Goal: Task Accomplishment & Management: Use online tool/utility

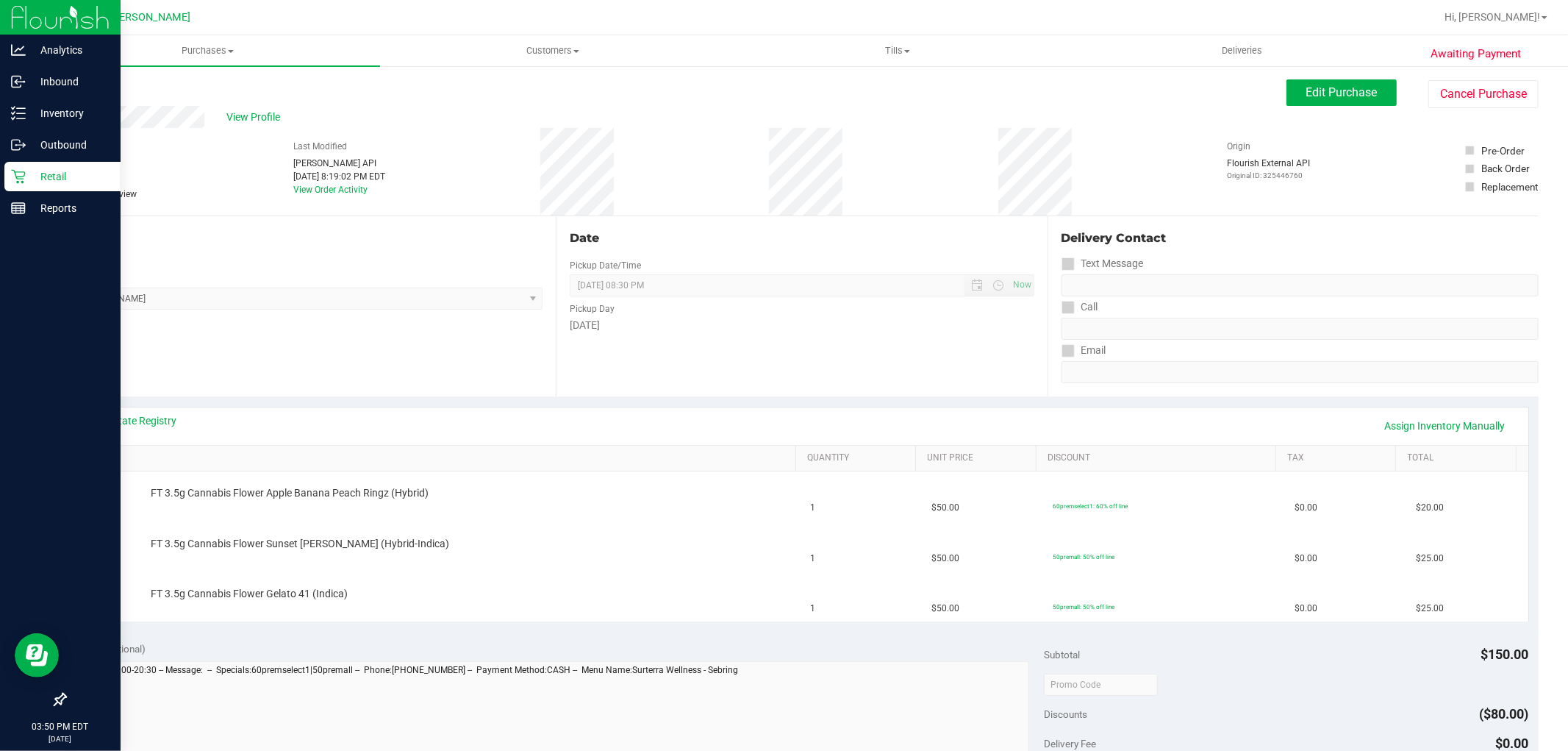
click at [17, 184] on div "Retail" at bounding box center [62, 177] width 116 height 30
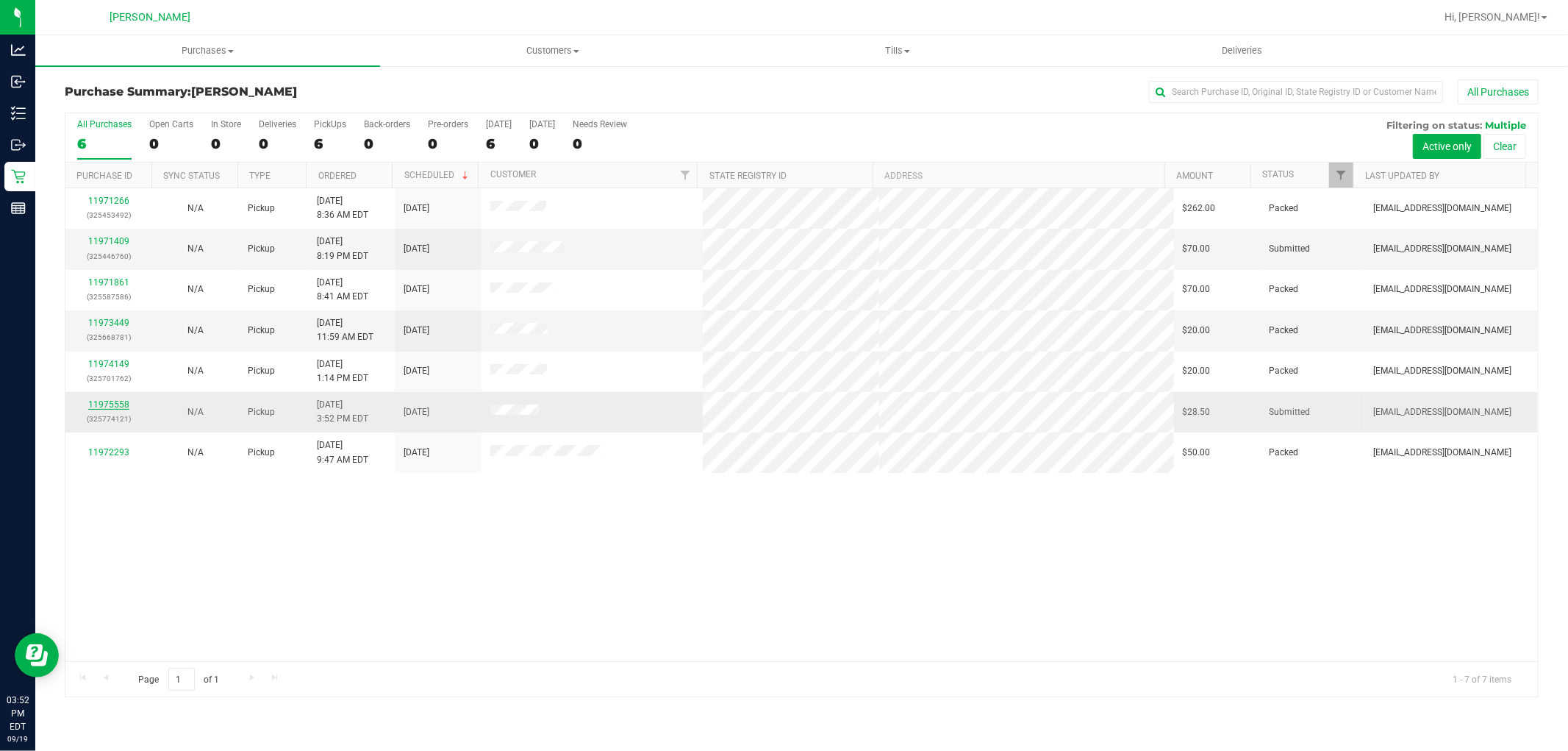
click at [110, 407] on link "11975558" at bounding box center [108, 405] width 41 height 10
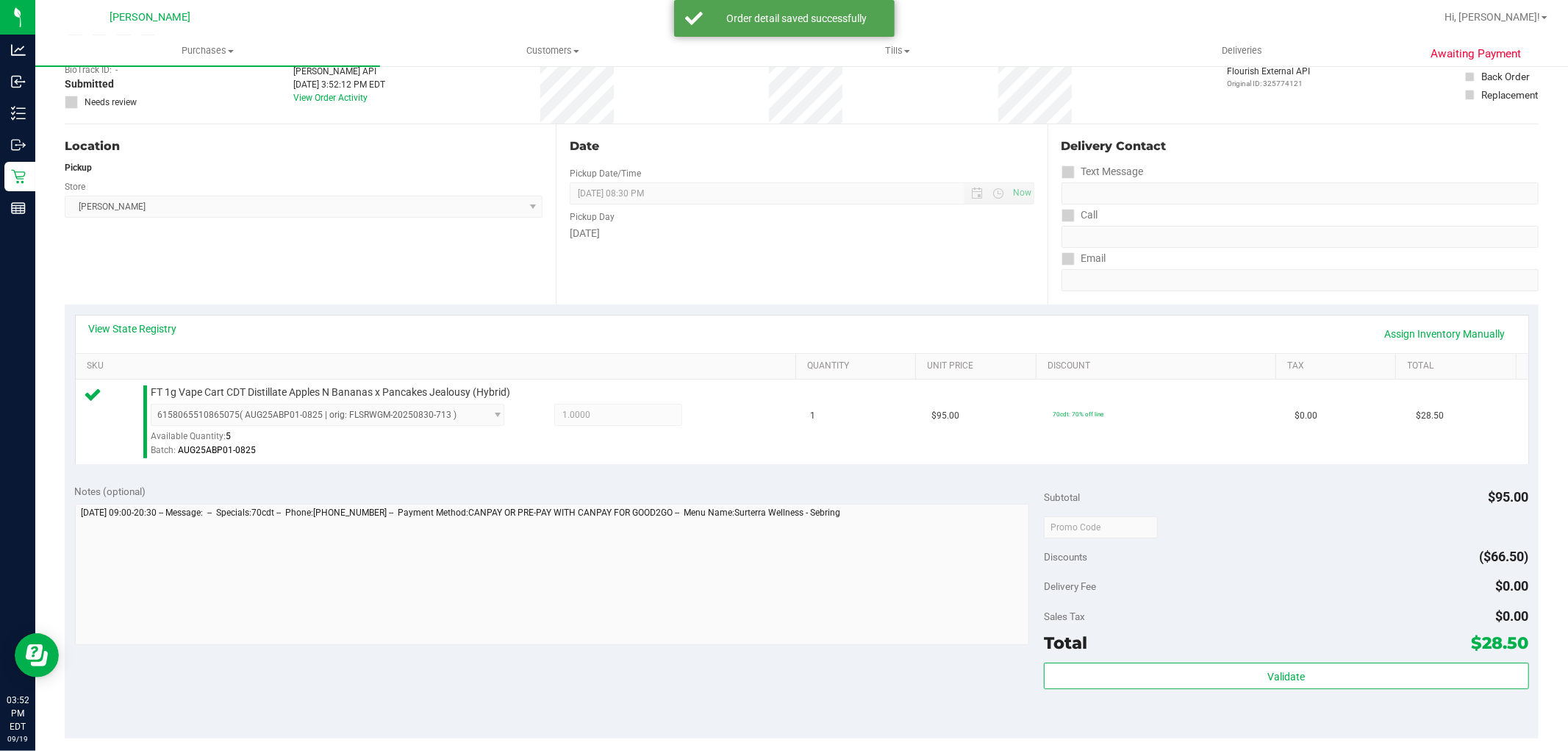
scroll to position [327, 0]
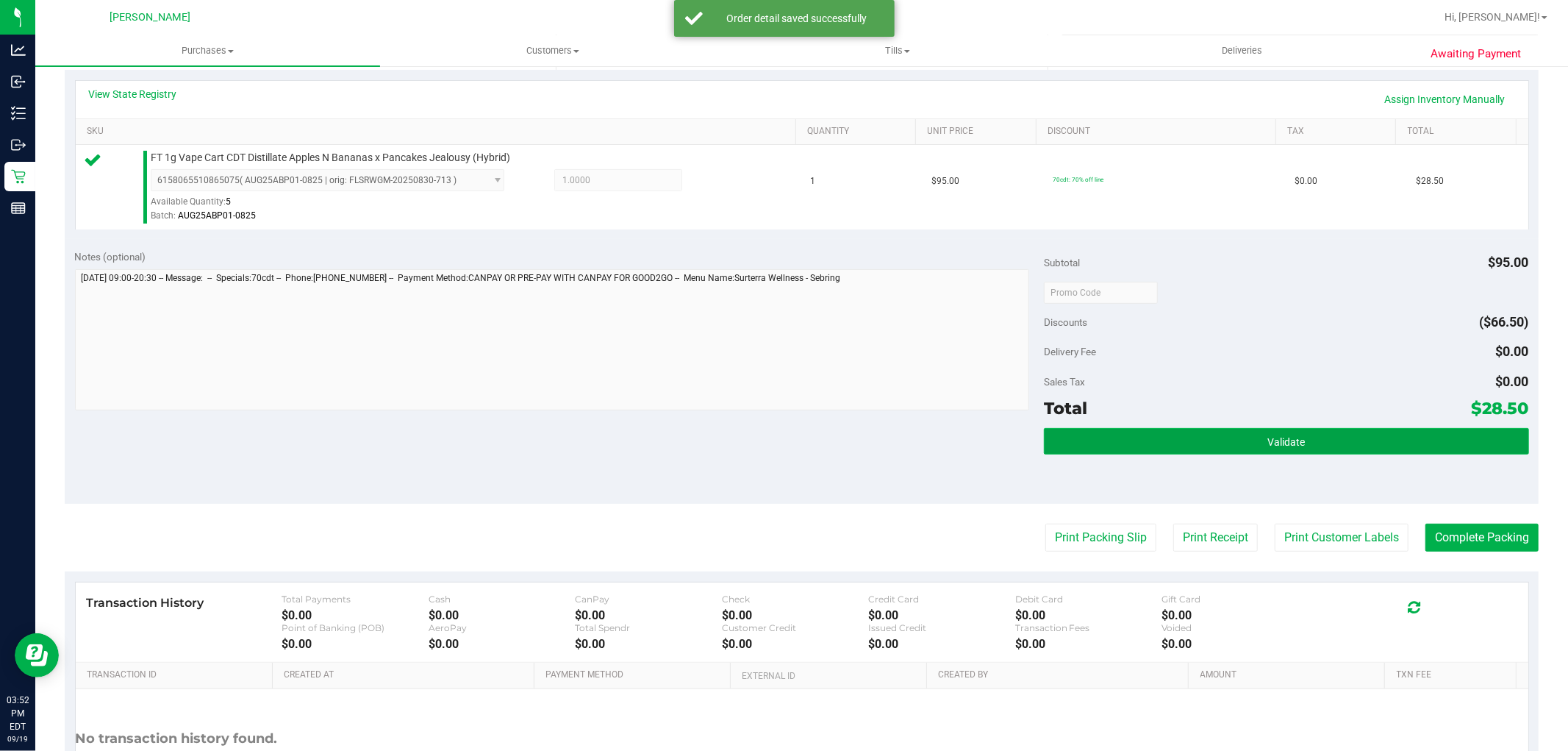
click at [1328, 439] on button "Validate" at bounding box center [1287, 442] width 484 height 26
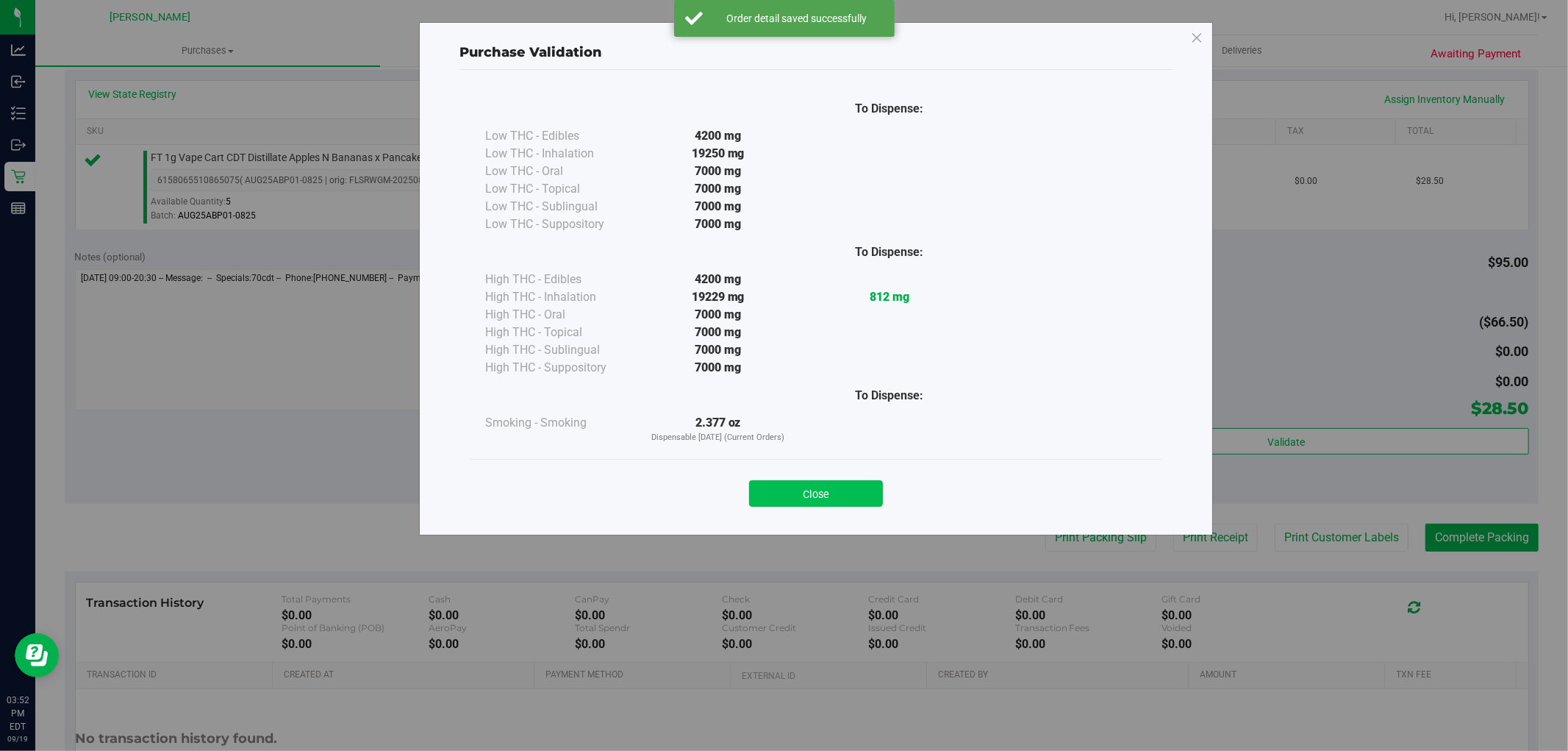
click at [850, 502] on button "Close" at bounding box center [815, 493] width 134 height 26
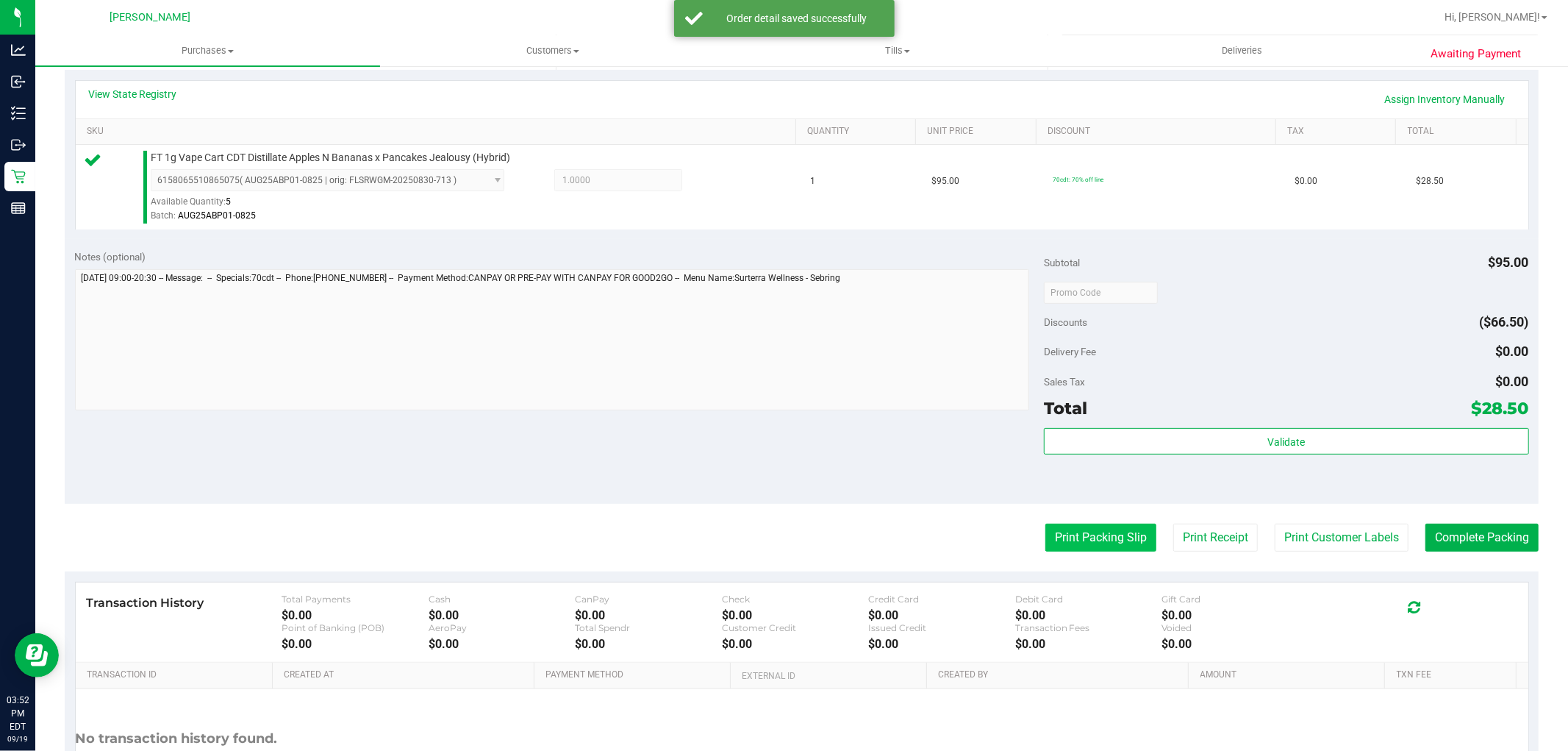
click at [1096, 534] on button "Print Packing Slip" at bounding box center [1100, 538] width 111 height 28
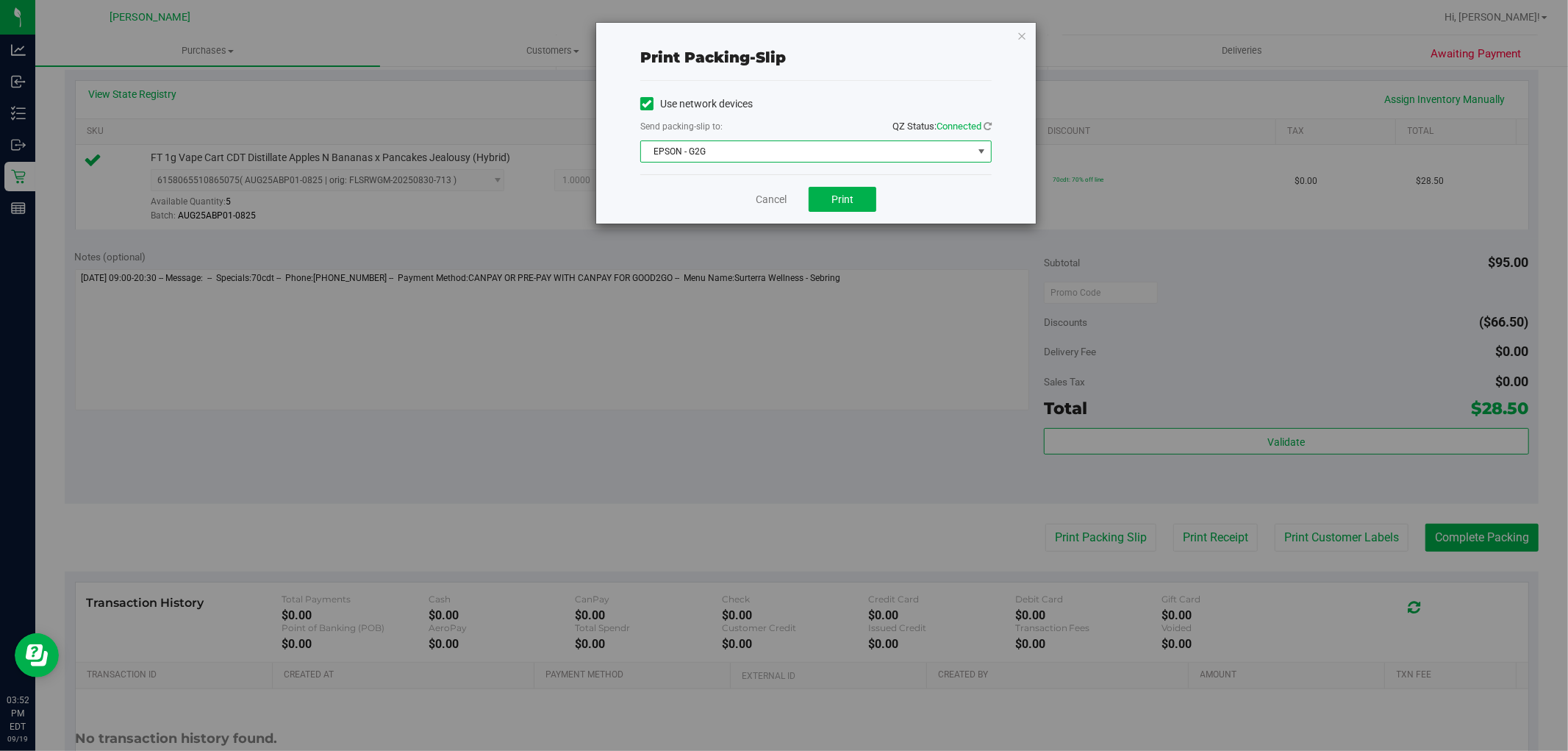
click at [808, 160] on span "EPSON - G2G" at bounding box center [807, 152] width 331 height 21
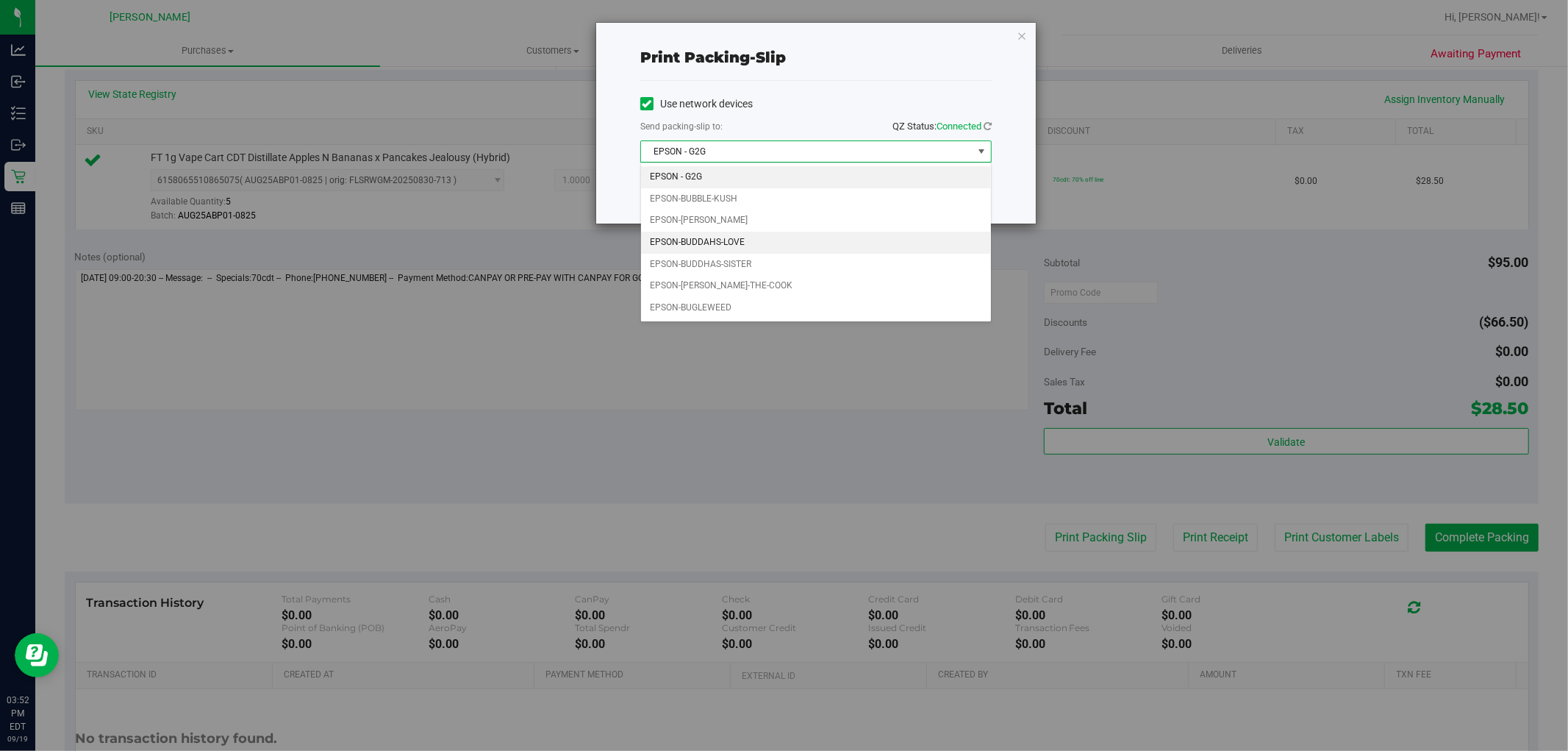
click at [732, 247] on li "EPSON-BUDDAHS-LOVE" at bounding box center [816, 242] width 350 height 22
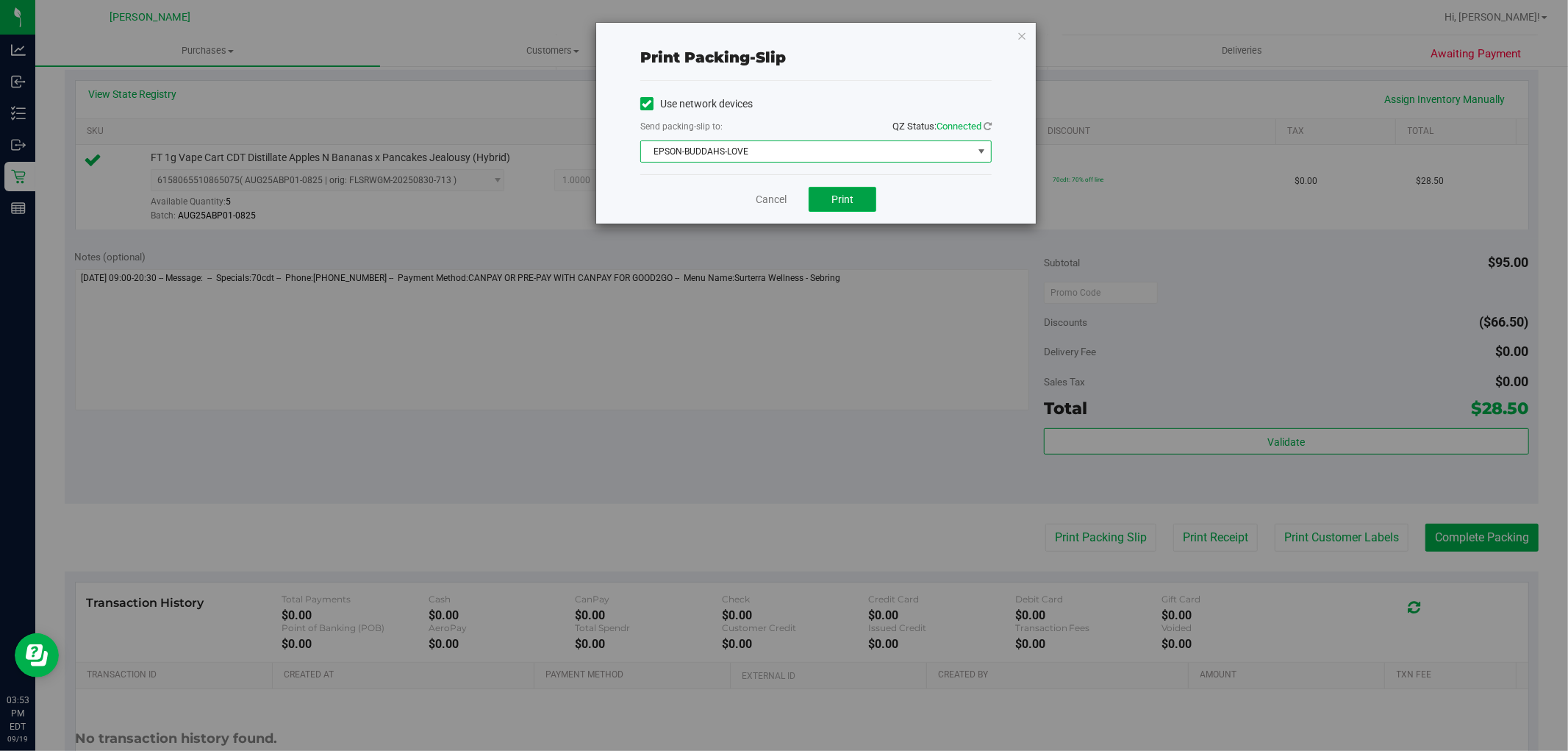
click at [863, 195] on button "Print" at bounding box center [842, 199] width 67 height 25
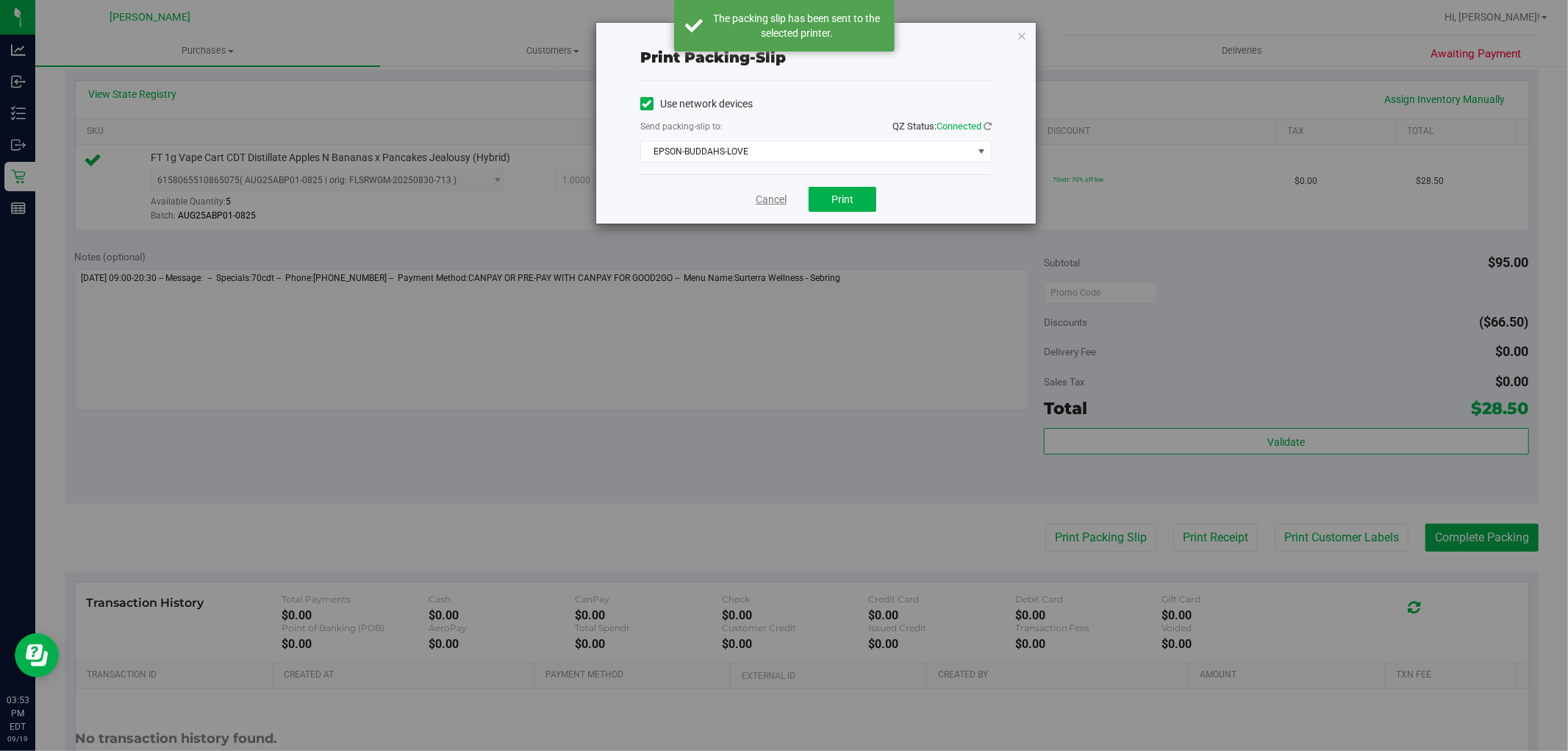
click at [768, 201] on link "Cancel" at bounding box center [771, 200] width 31 height 16
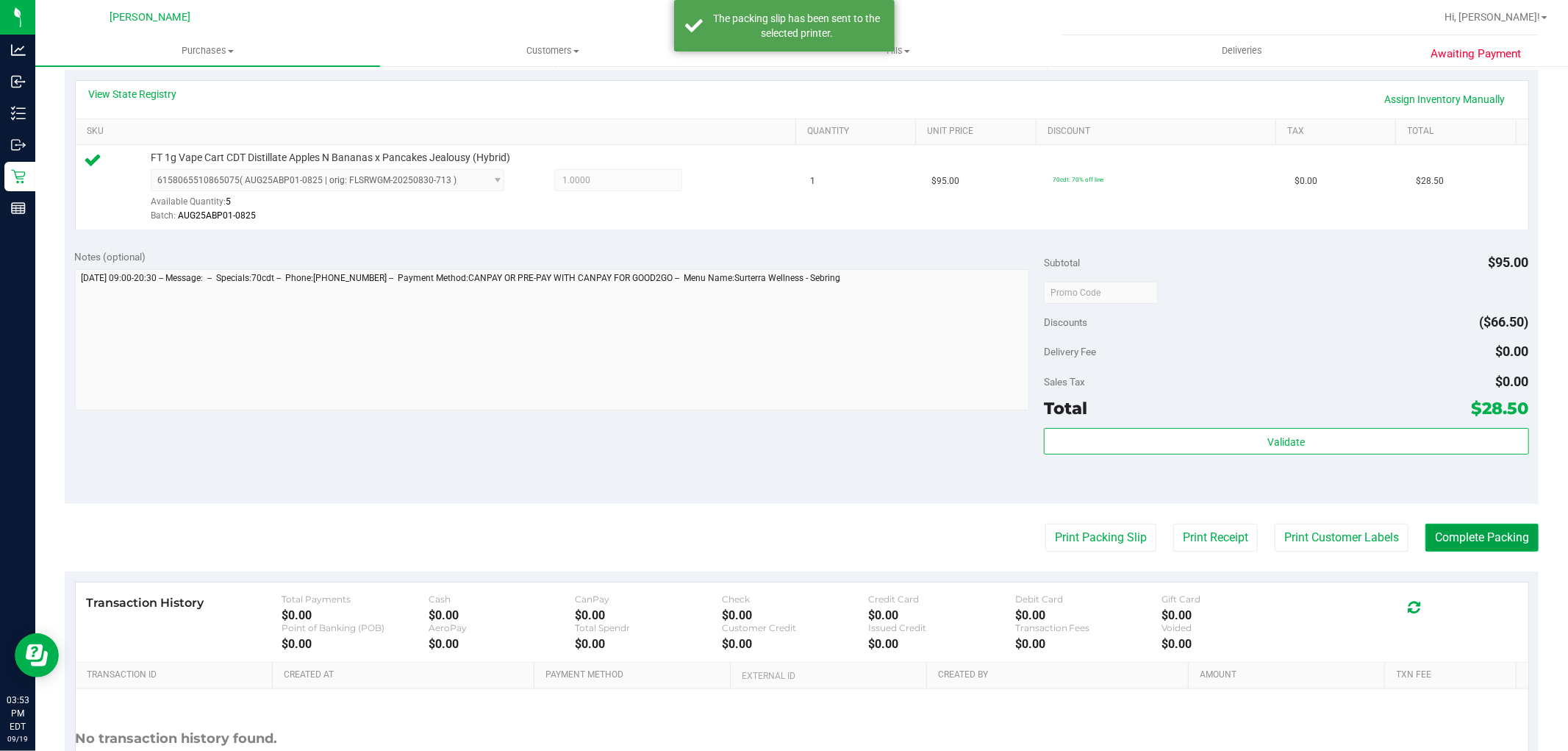
click at [1494, 548] on button "Complete Packing" at bounding box center [1482, 538] width 114 height 28
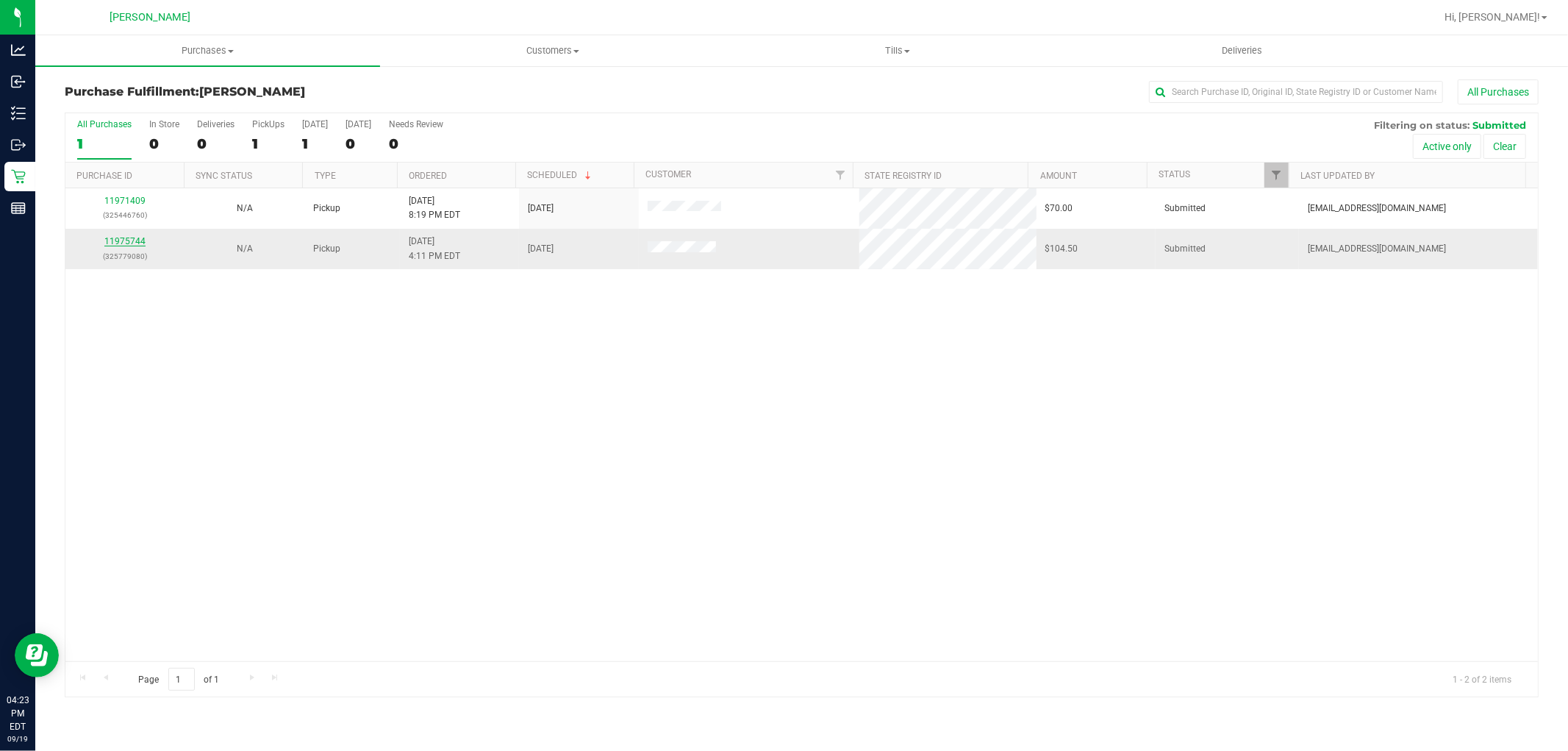
click at [134, 244] on link "11975744" at bounding box center [124, 241] width 41 height 10
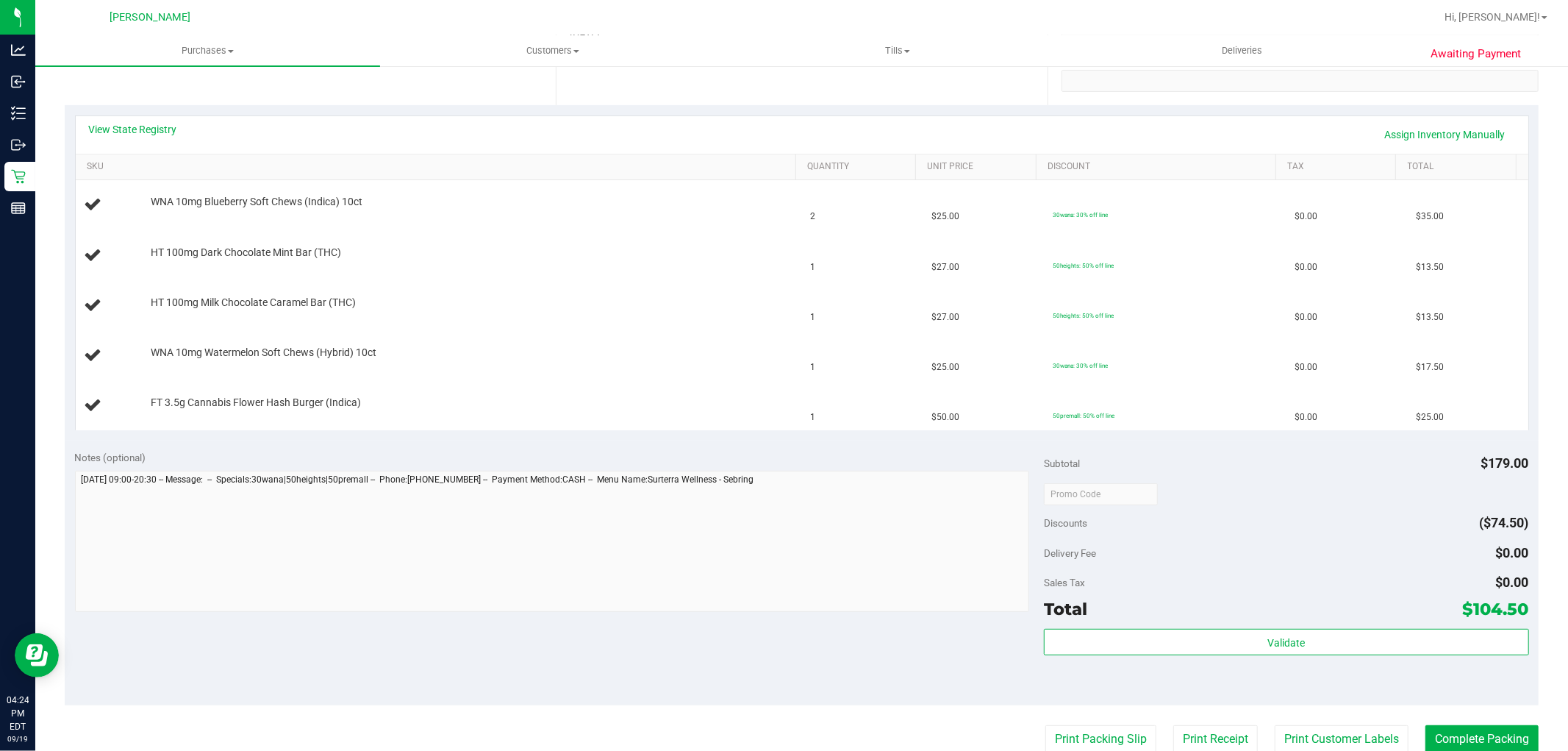
scroll to position [408, 0]
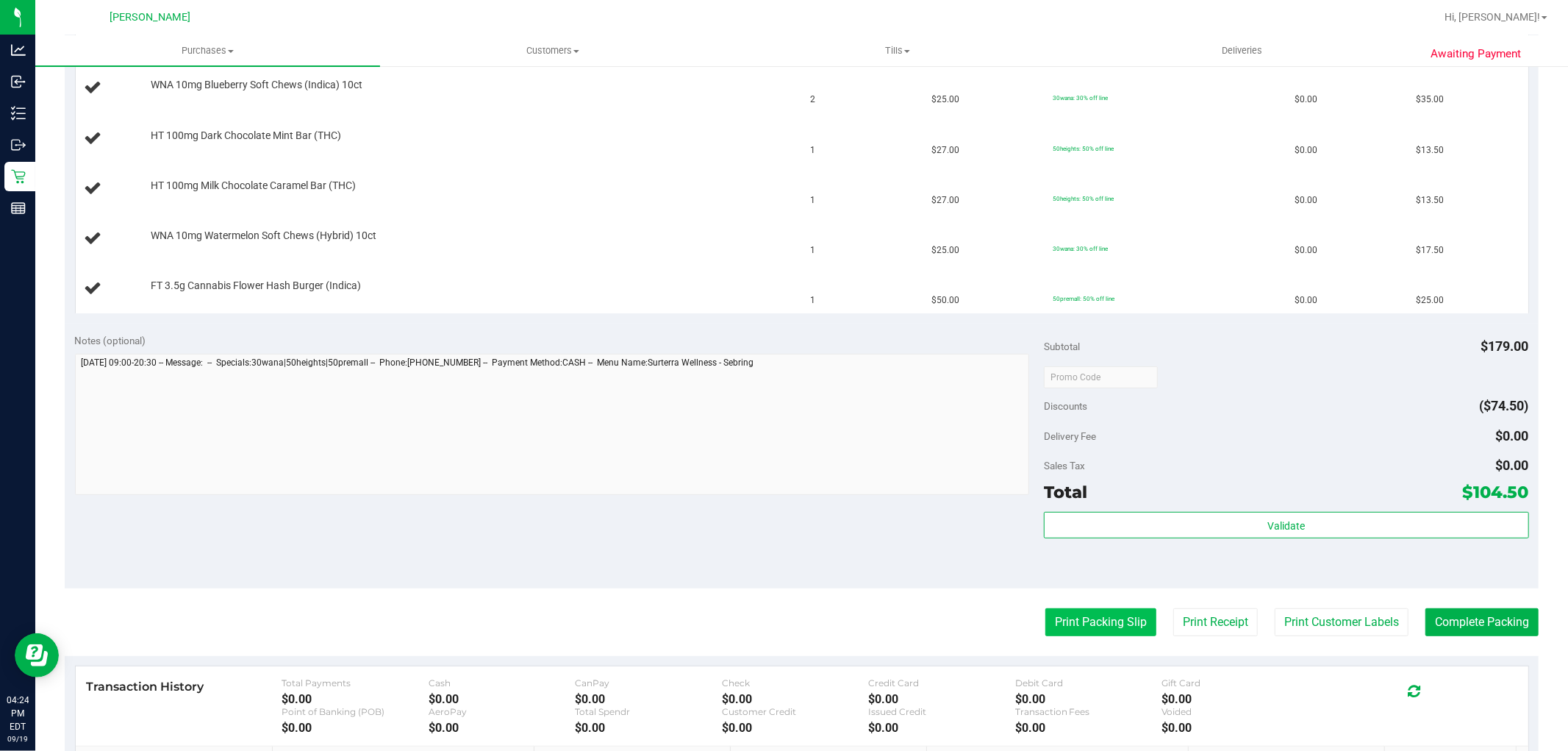
click at [1112, 621] on button "Print Packing Slip" at bounding box center [1100, 622] width 111 height 28
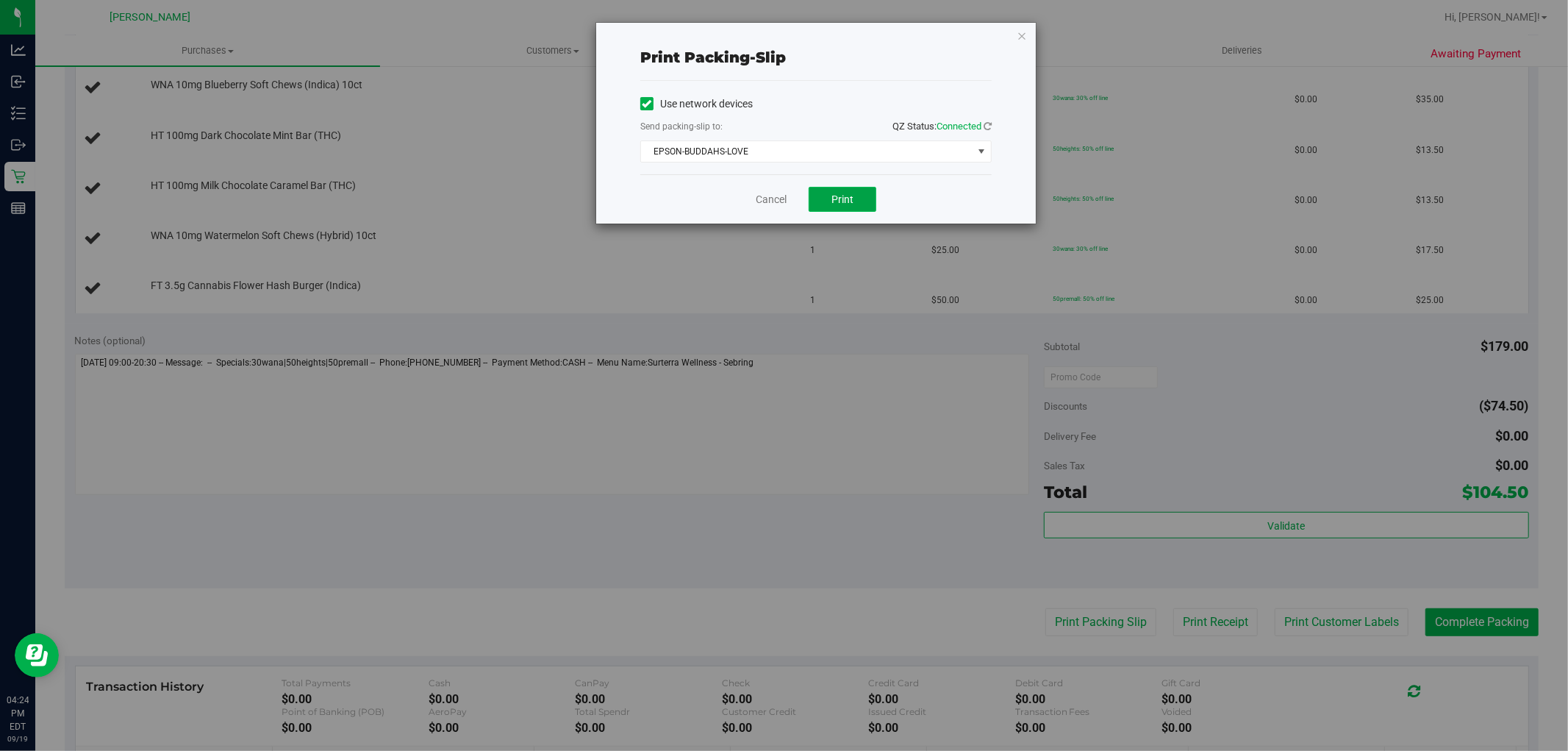
click at [833, 202] on span "Print" at bounding box center [842, 198] width 22 height 11
click at [770, 196] on link "Cancel" at bounding box center [771, 200] width 31 height 16
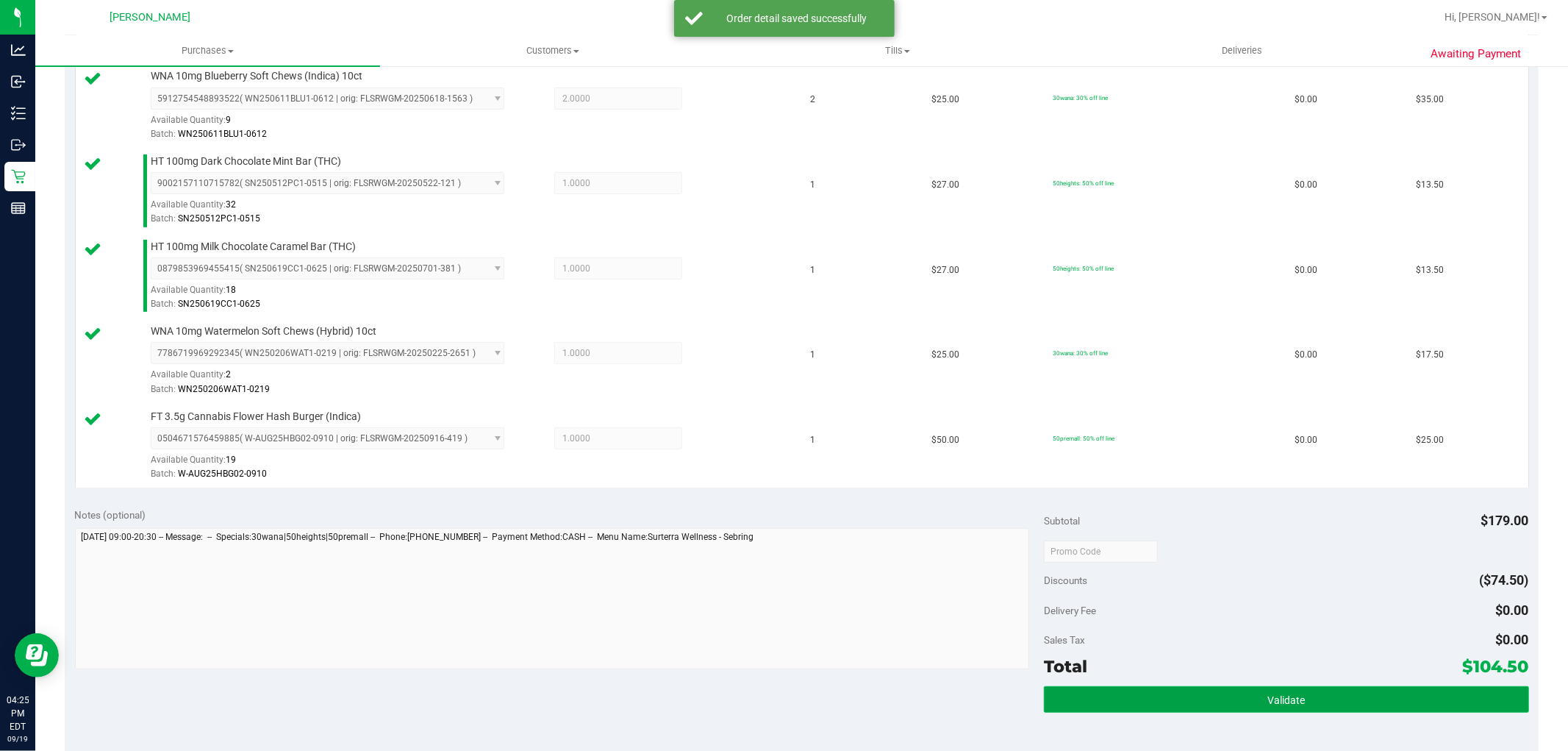
click at [1088, 689] on button "Validate" at bounding box center [1287, 699] width 484 height 26
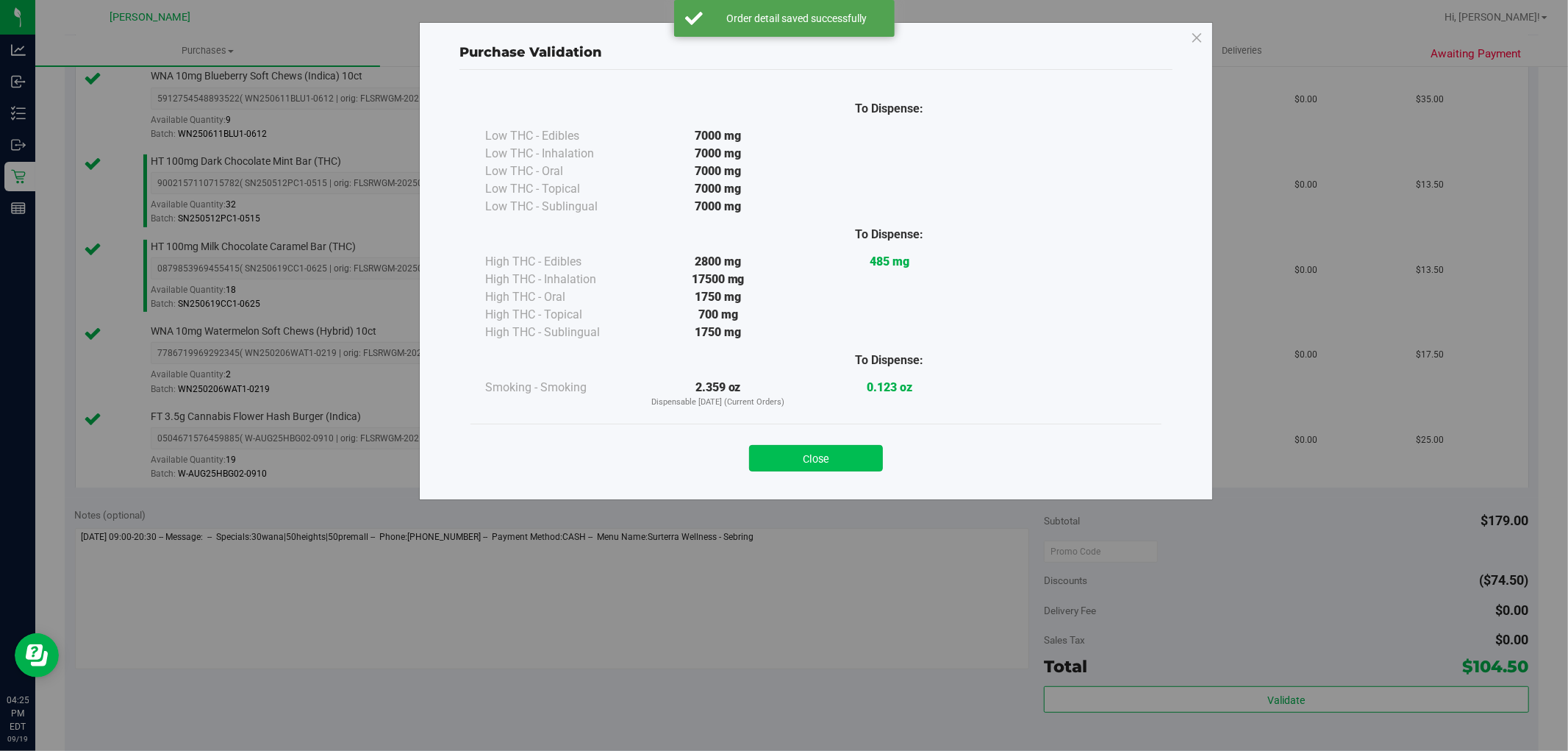
click at [873, 463] on button "Close" at bounding box center [815, 458] width 134 height 26
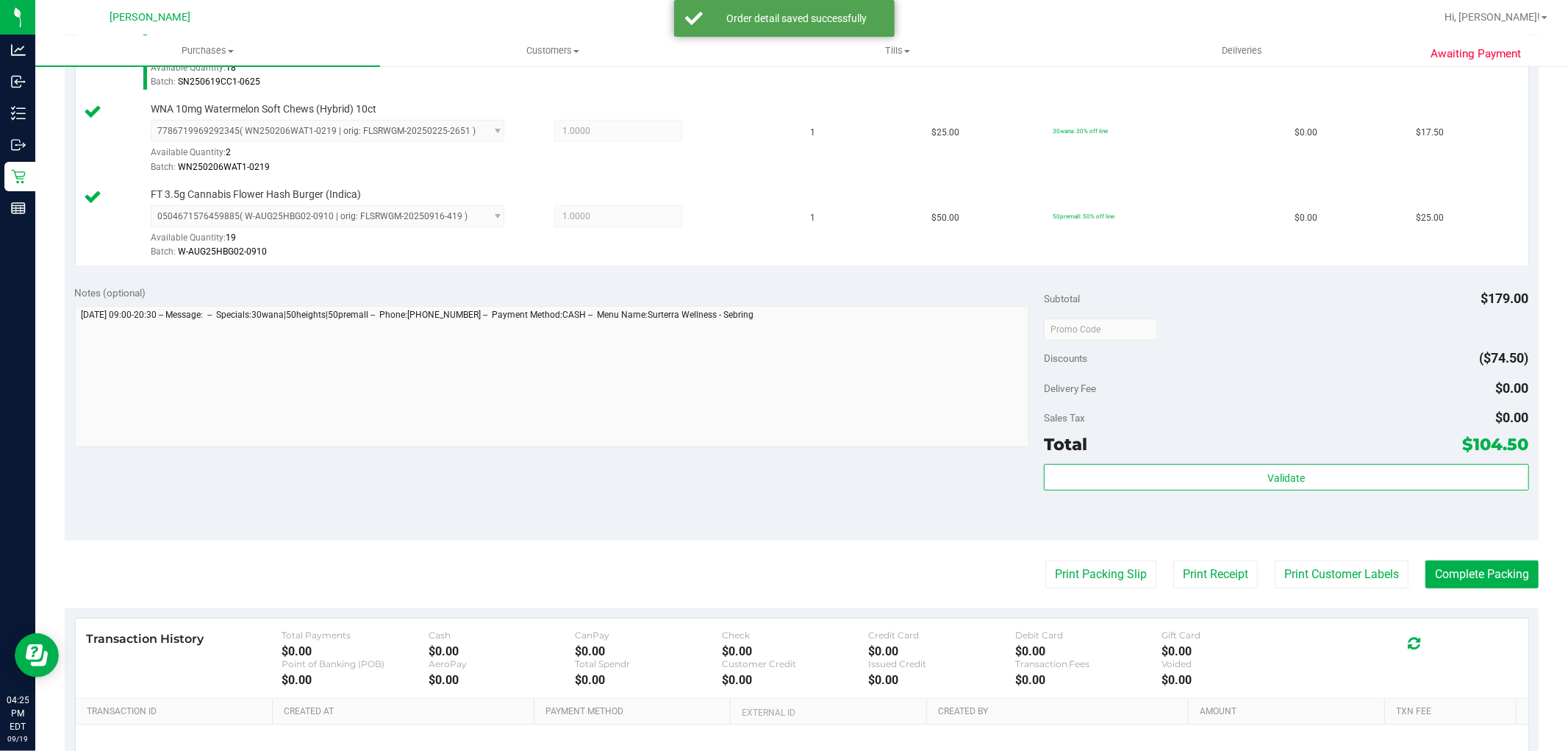
scroll to position [735, 0]
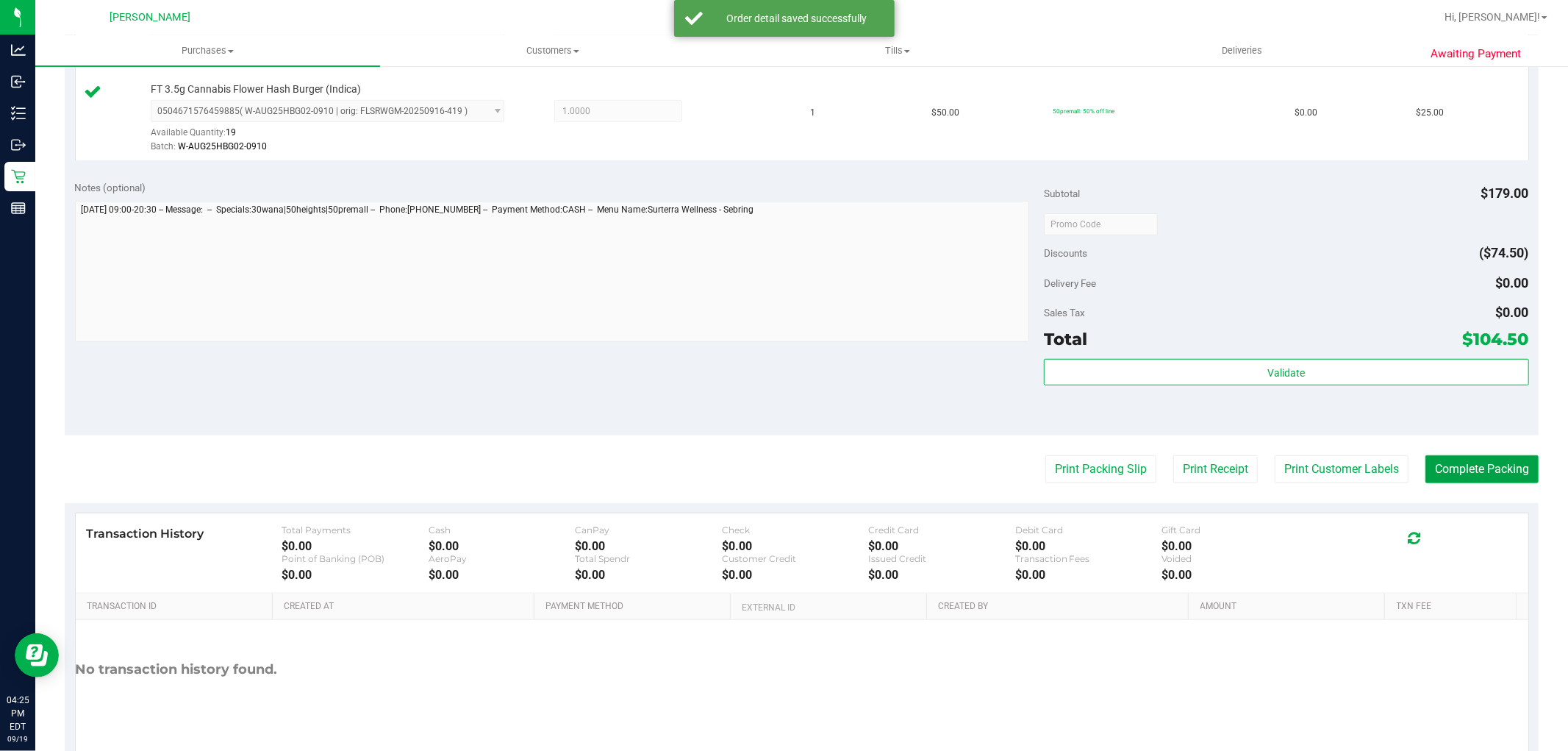
click at [1461, 466] on button "Complete Packing" at bounding box center [1482, 469] width 114 height 28
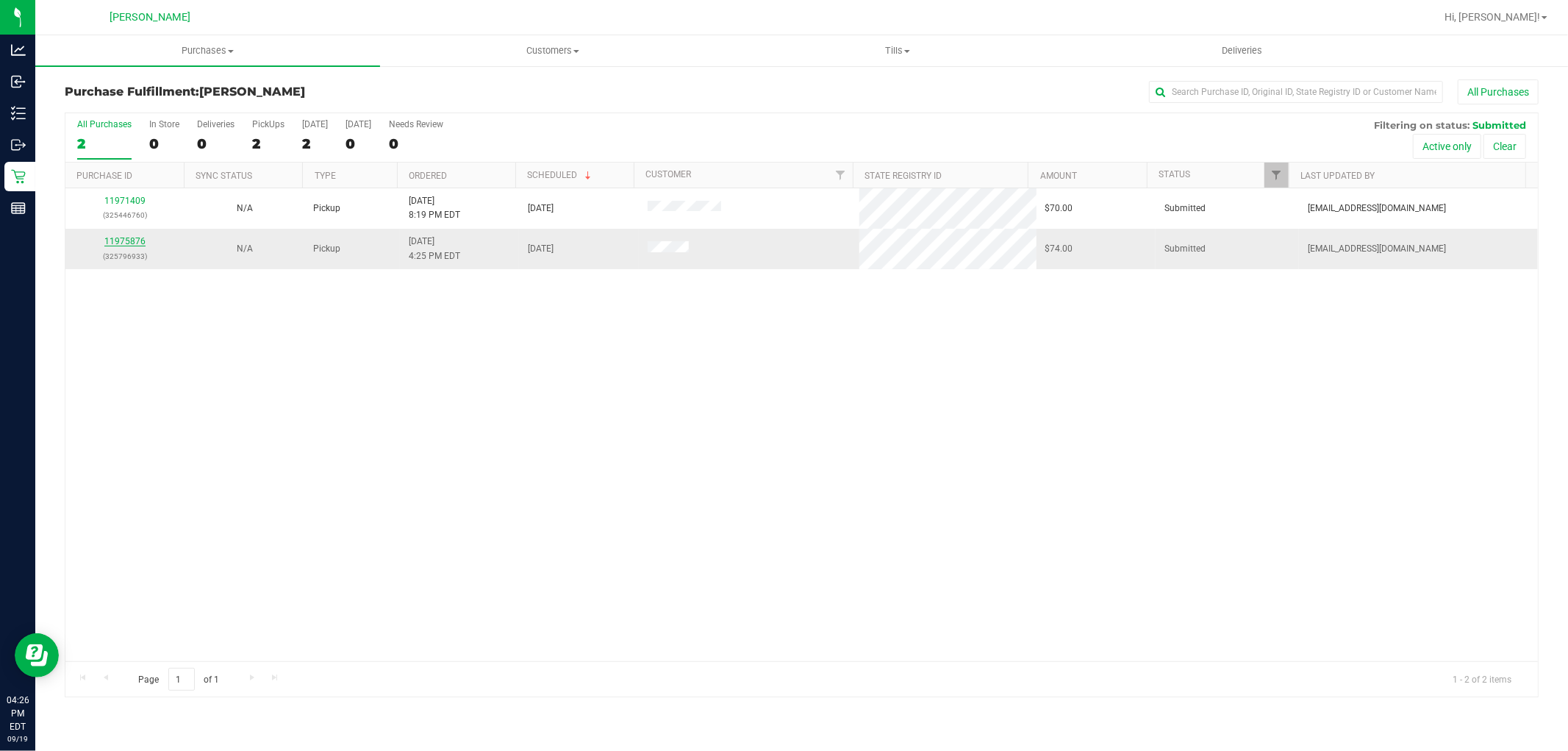
click at [121, 245] on link "11975876" at bounding box center [124, 241] width 41 height 10
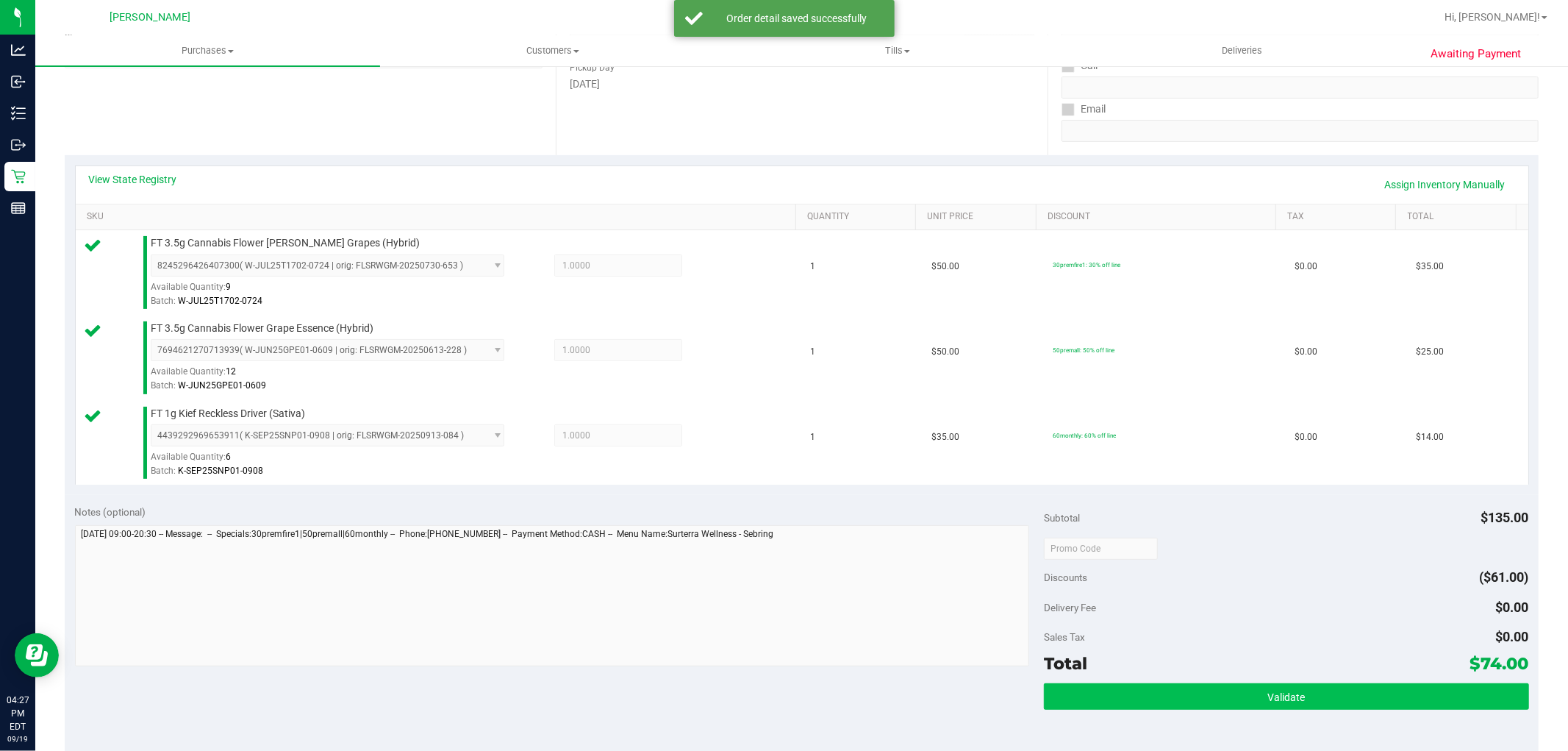
scroll to position [408, 0]
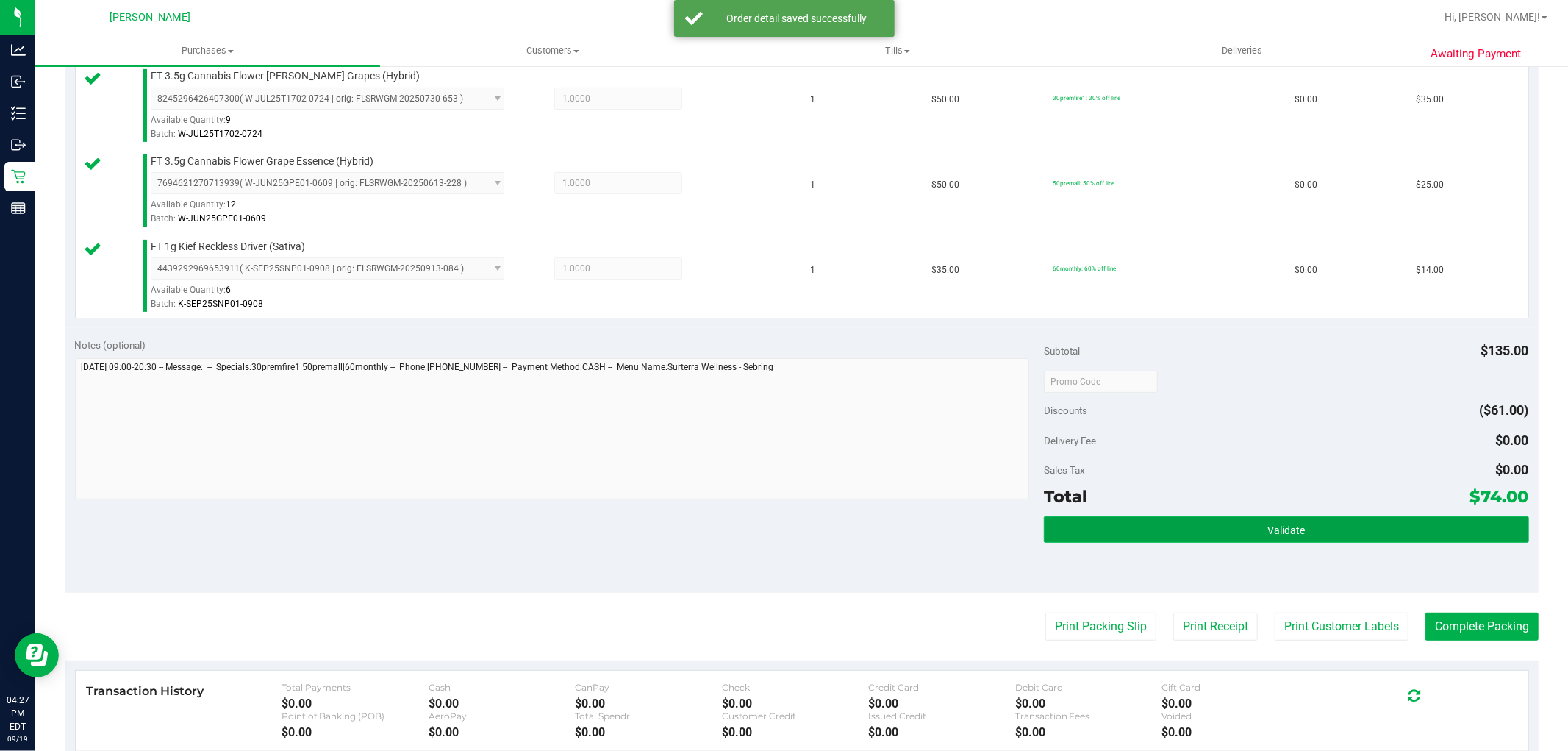
click at [1160, 526] on button "Validate" at bounding box center [1287, 530] width 484 height 26
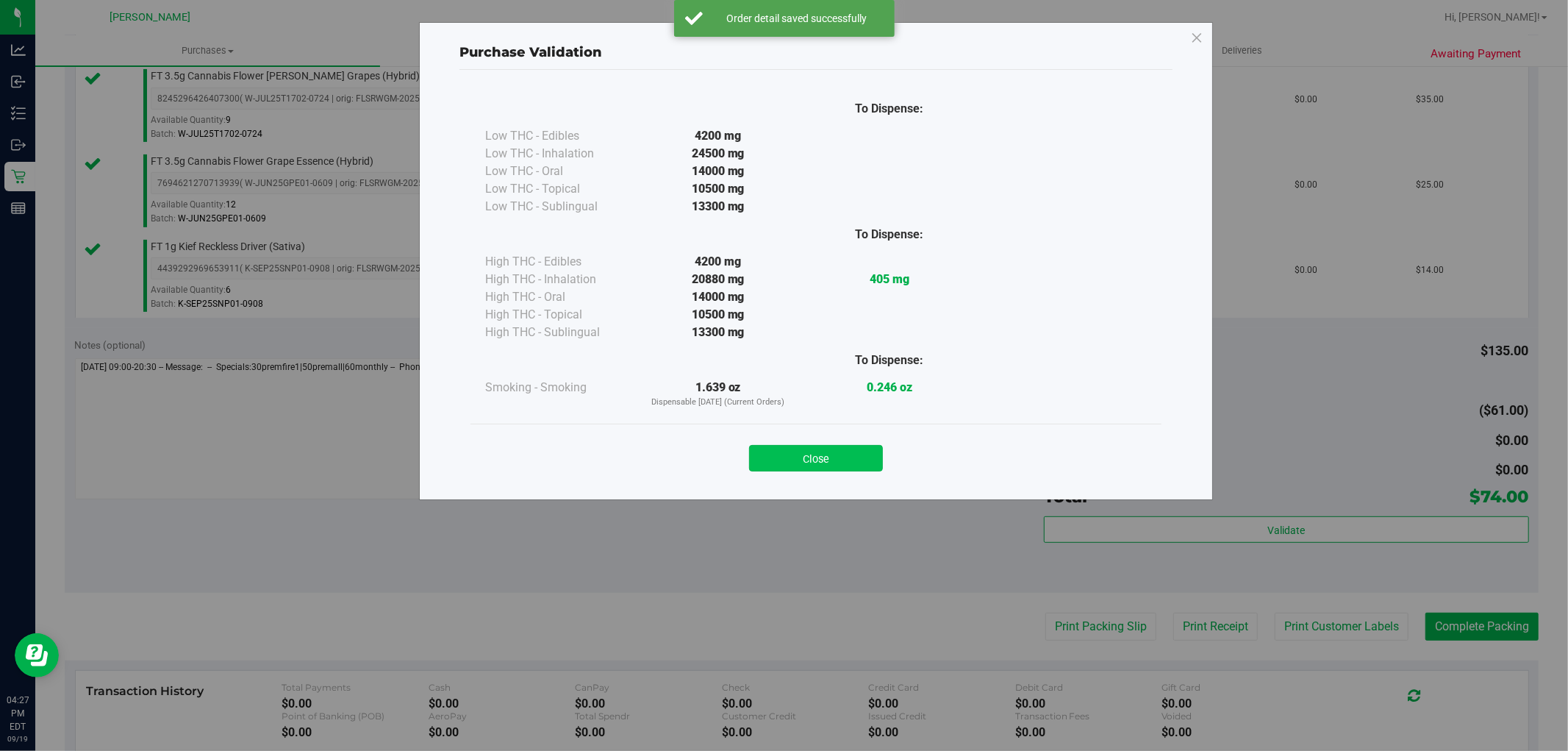
click at [848, 461] on button "Close" at bounding box center [815, 458] width 134 height 26
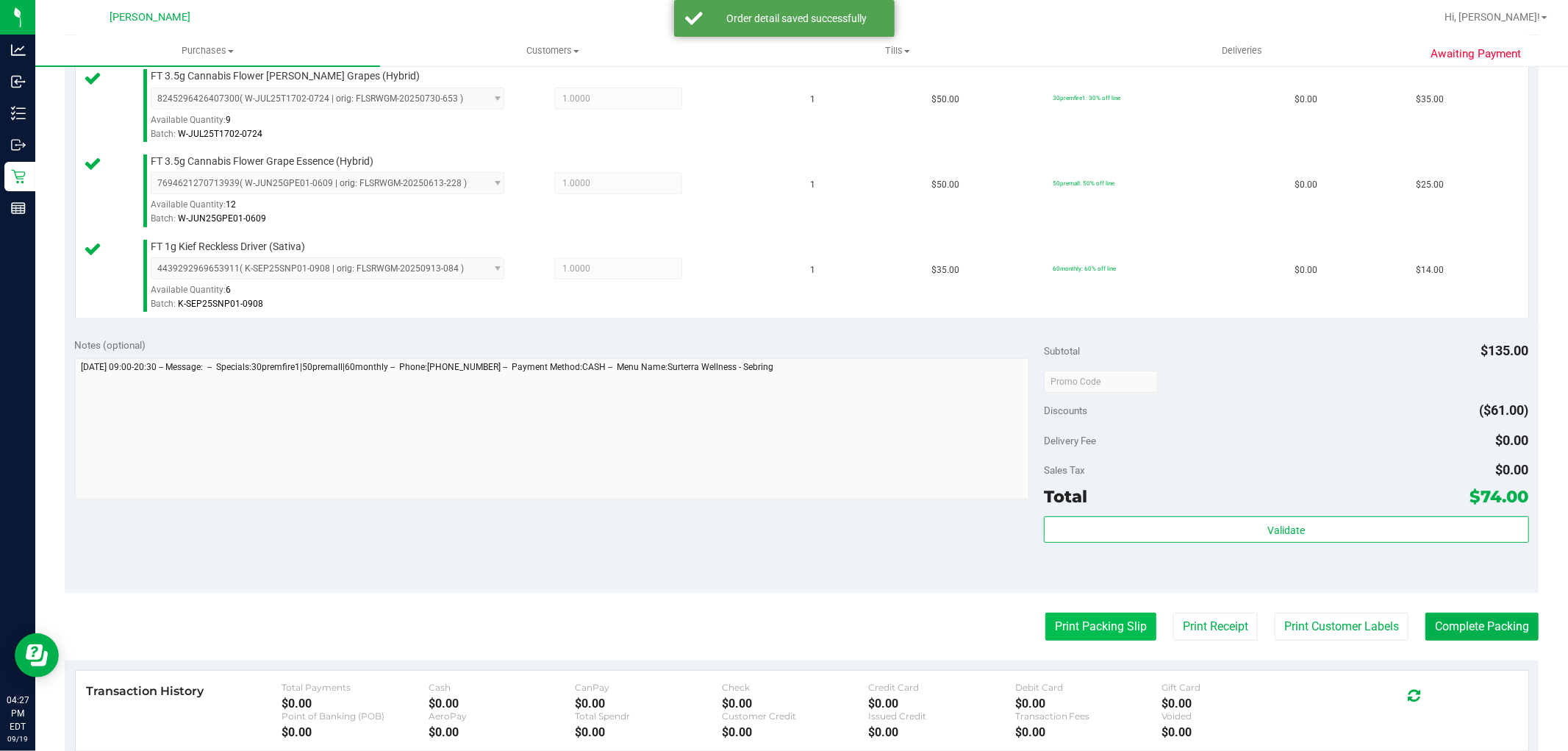
click at [1045, 615] on button "Print Packing Slip" at bounding box center [1100, 627] width 111 height 28
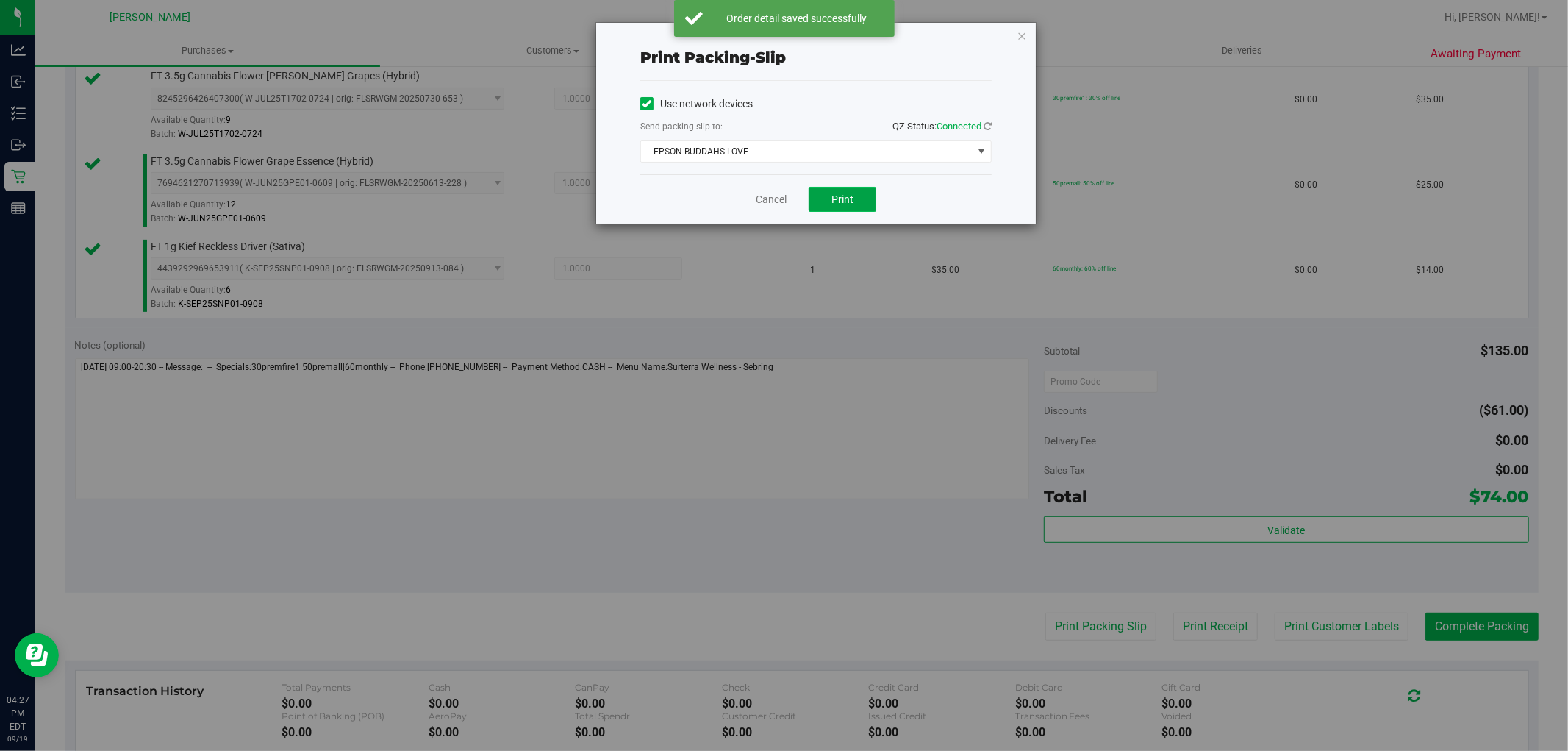
click at [857, 200] on button "Print" at bounding box center [842, 199] width 67 height 25
click at [769, 197] on link "Cancel" at bounding box center [771, 200] width 31 height 16
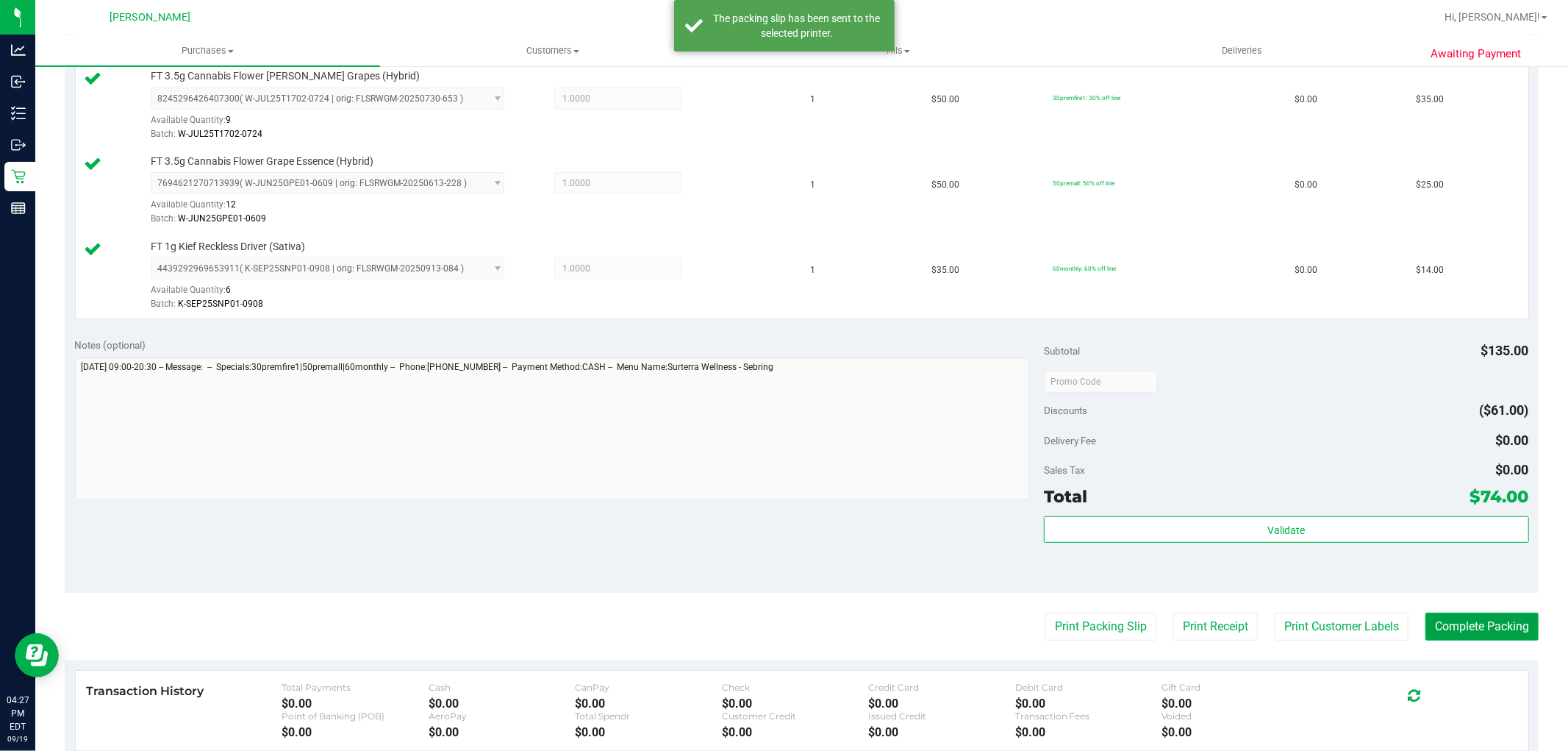
click at [1449, 614] on button "Complete Packing" at bounding box center [1482, 627] width 114 height 28
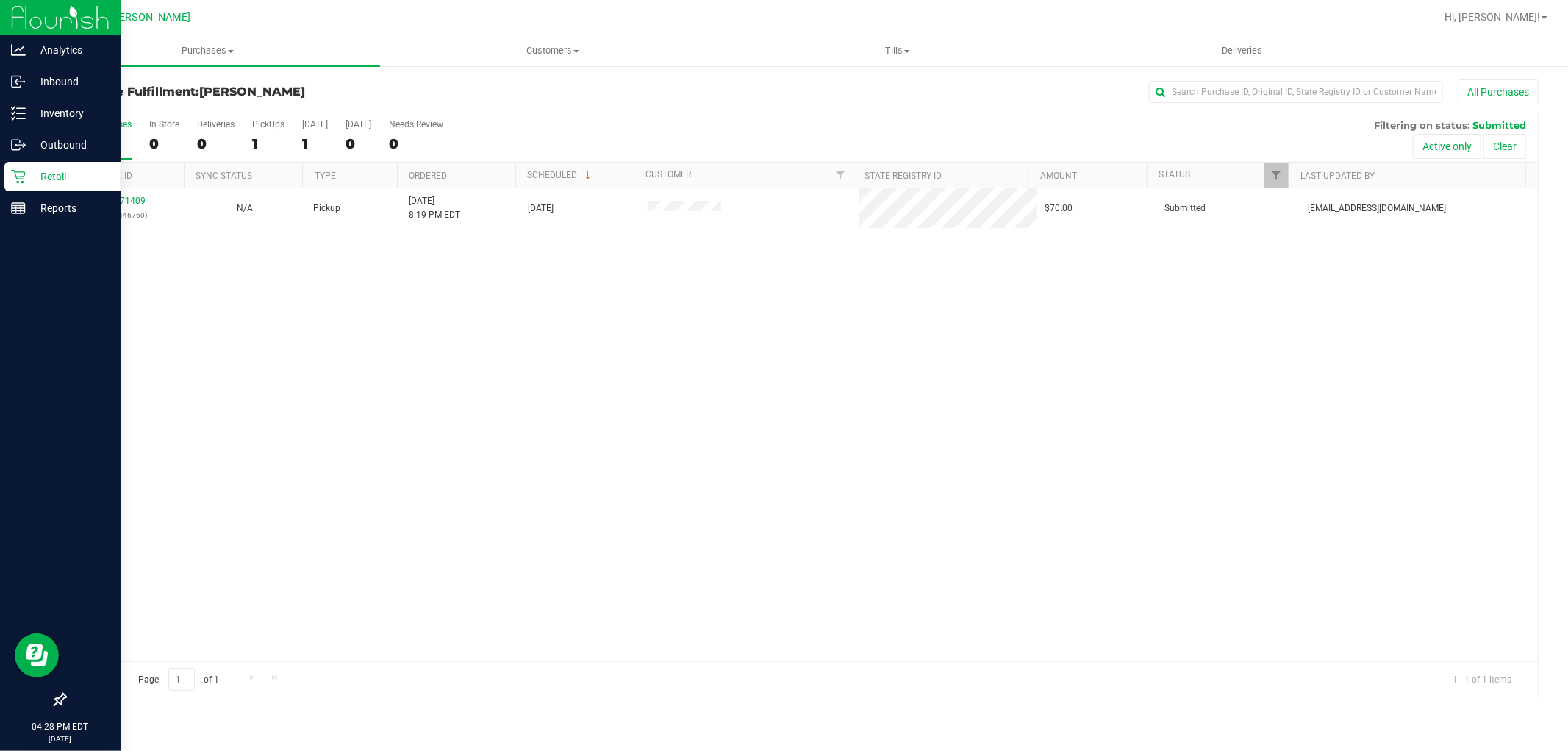
click at [24, 183] on icon at bounding box center [18, 176] width 15 height 15
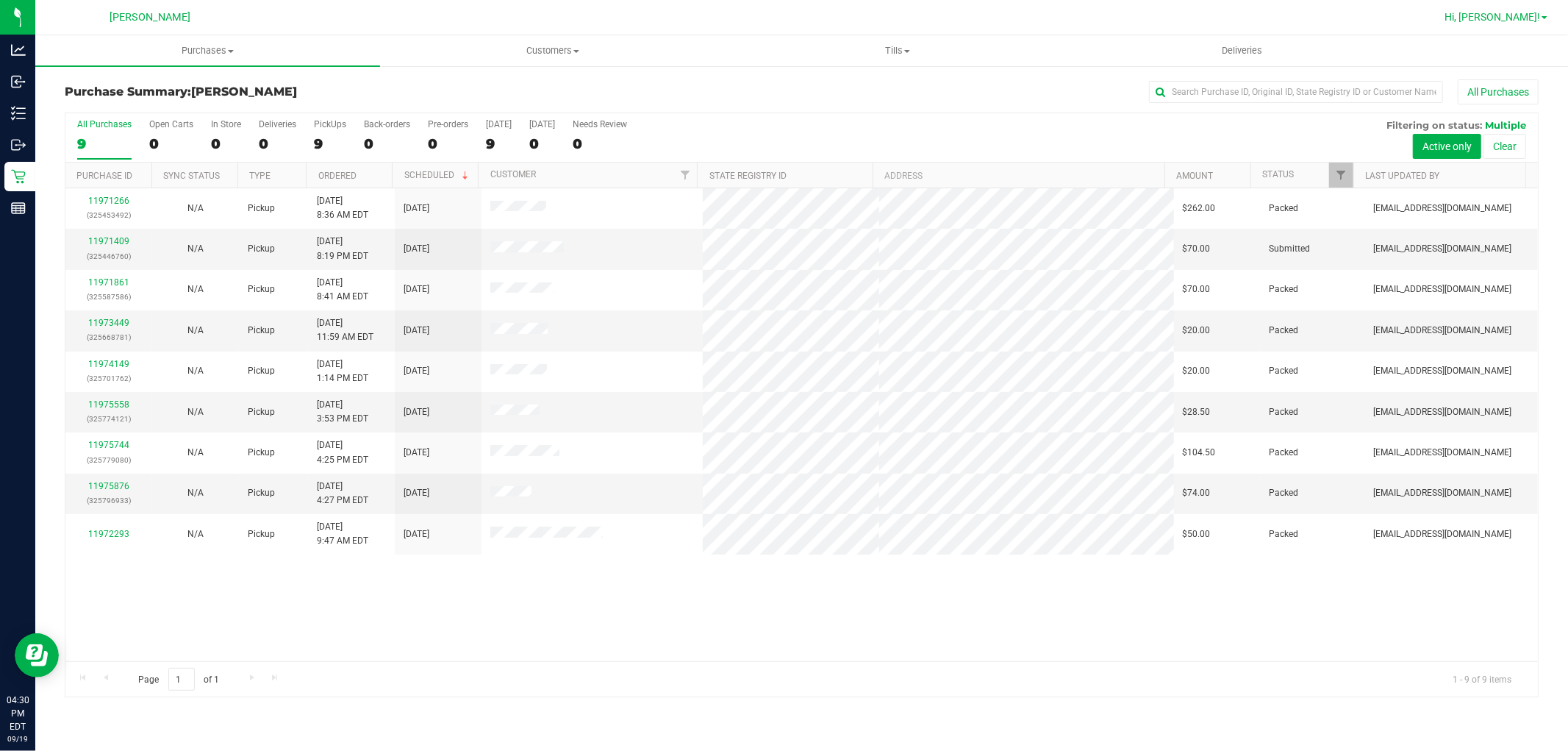
click at [1518, 17] on span "Hi, [PERSON_NAME]!" at bounding box center [1492, 17] width 95 height 11
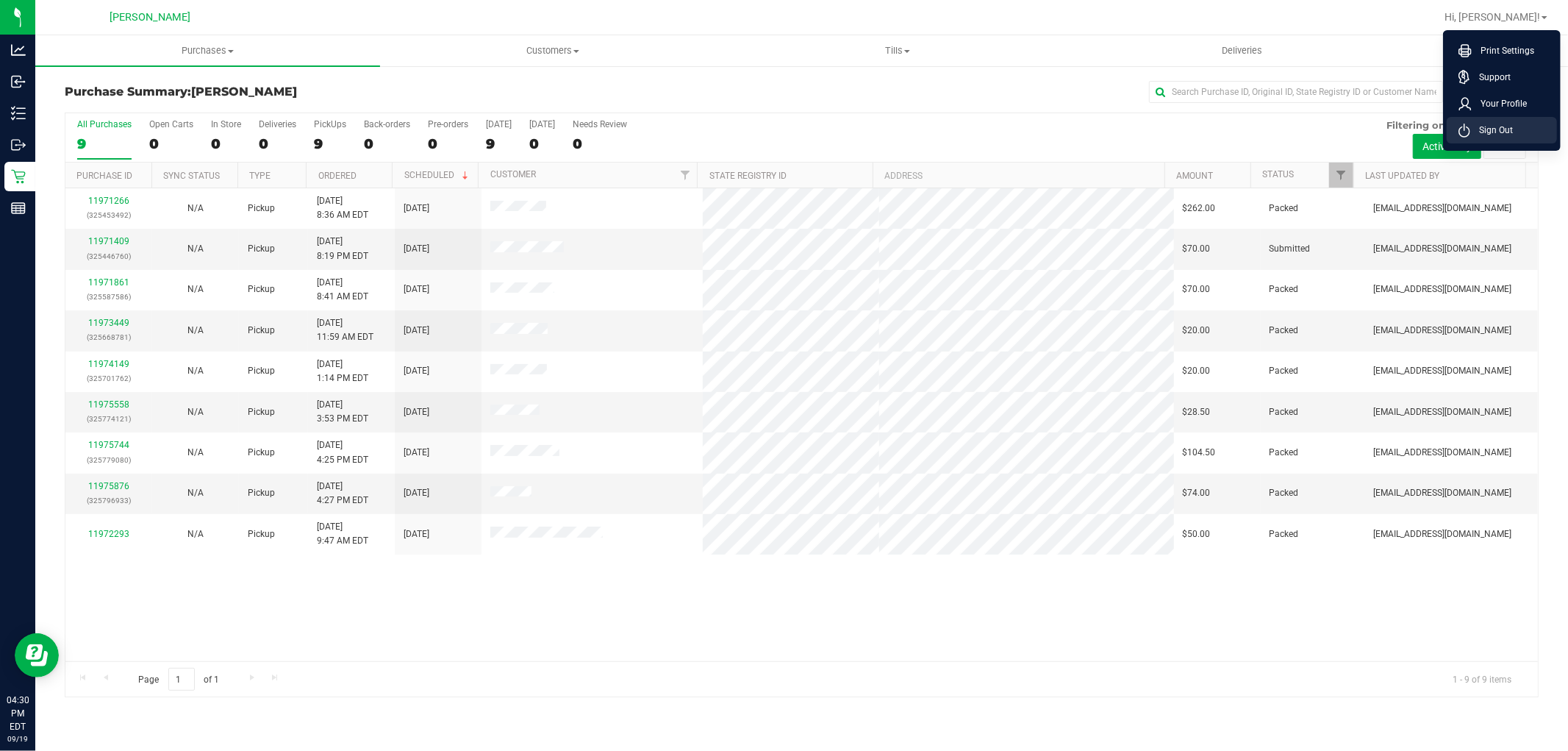
click at [1489, 130] on span "Sign Out" at bounding box center [1492, 129] width 43 height 15
